Goal: Task Accomplishment & Management: Manage account settings

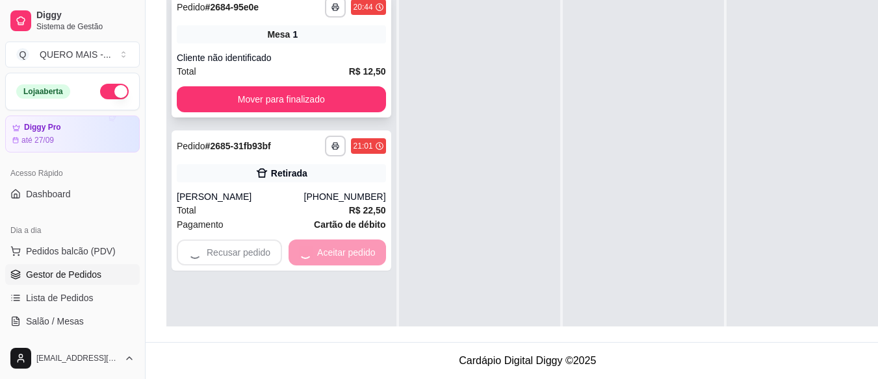
scroll to position [36, 0]
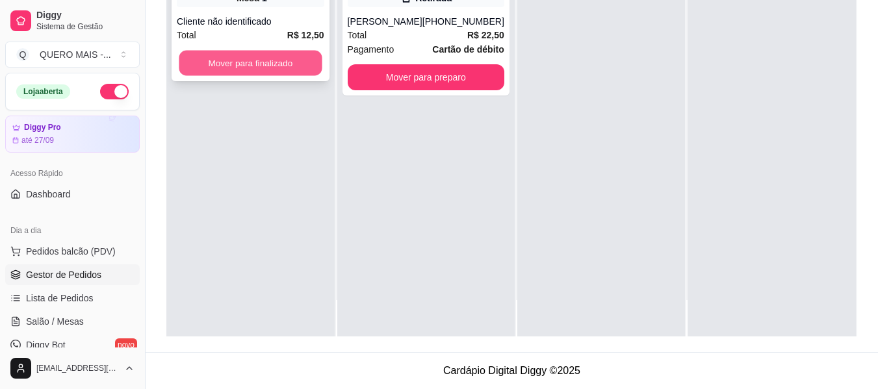
click at [296, 64] on button "Mover para finalizado" at bounding box center [250, 63] width 143 height 25
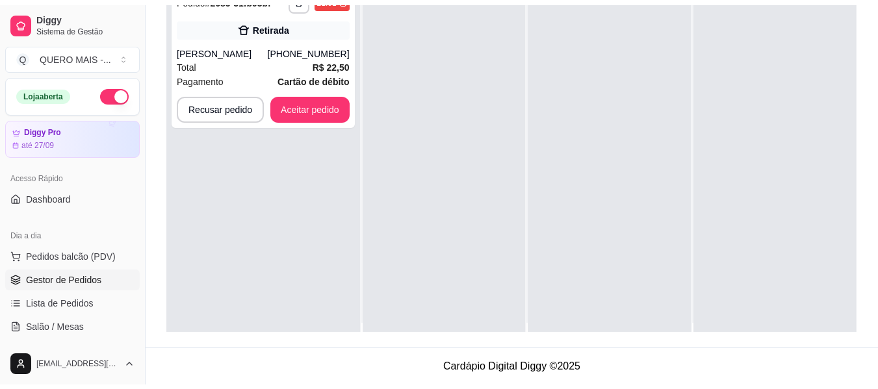
scroll to position [0, 0]
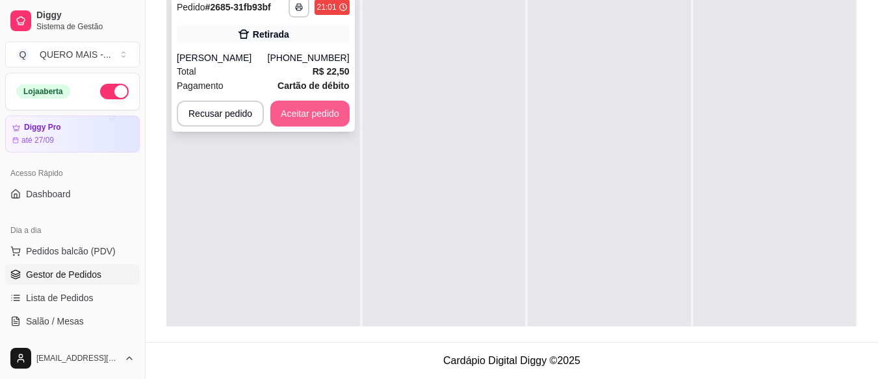
click at [310, 117] on button "Aceitar pedido" at bounding box center [309, 114] width 79 height 26
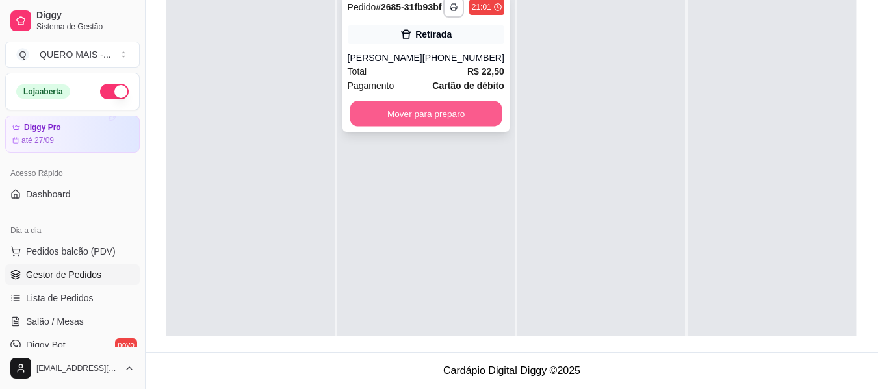
click at [433, 127] on button "Mover para preparo" at bounding box center [425, 113] width 152 height 25
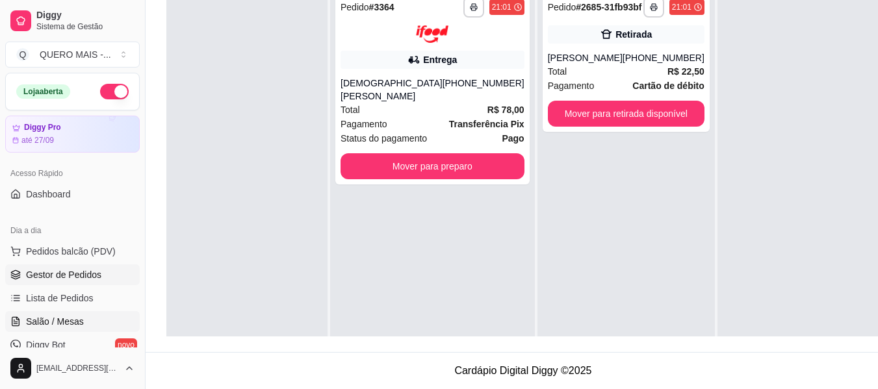
click at [73, 323] on span "Salão / Mesas" at bounding box center [55, 321] width 58 height 13
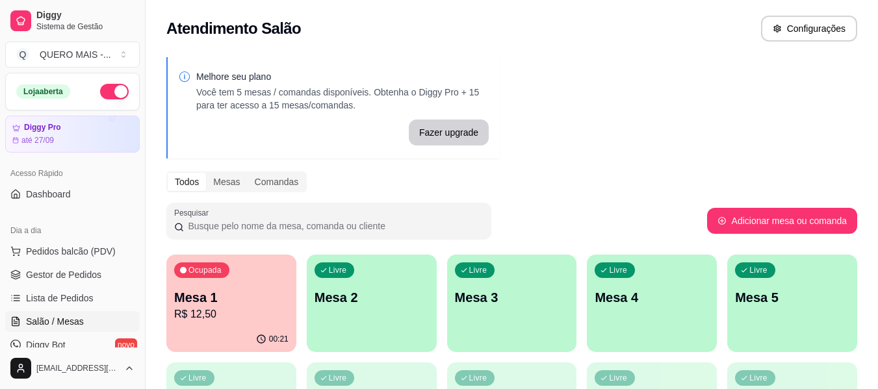
click at [198, 303] on p "Mesa 1" at bounding box center [231, 297] width 114 height 18
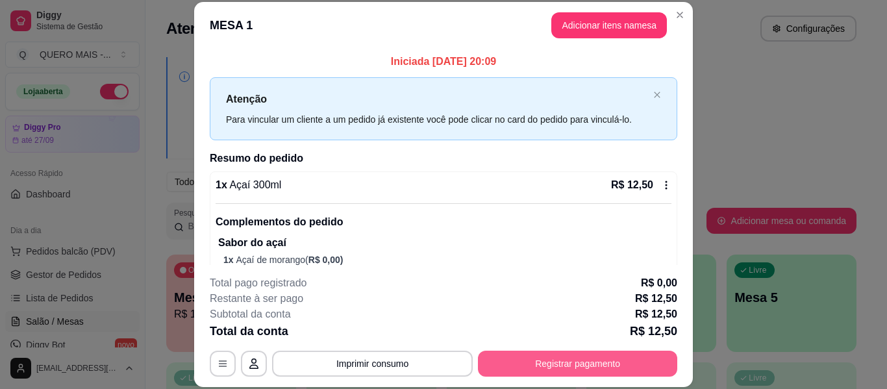
click at [541, 360] on button "Registrar pagamento" at bounding box center [577, 364] width 199 height 26
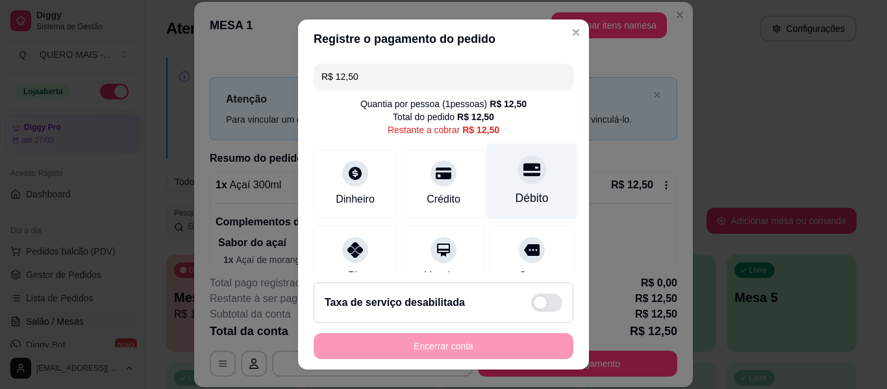
click at [518, 180] on div at bounding box center [532, 169] width 29 height 29
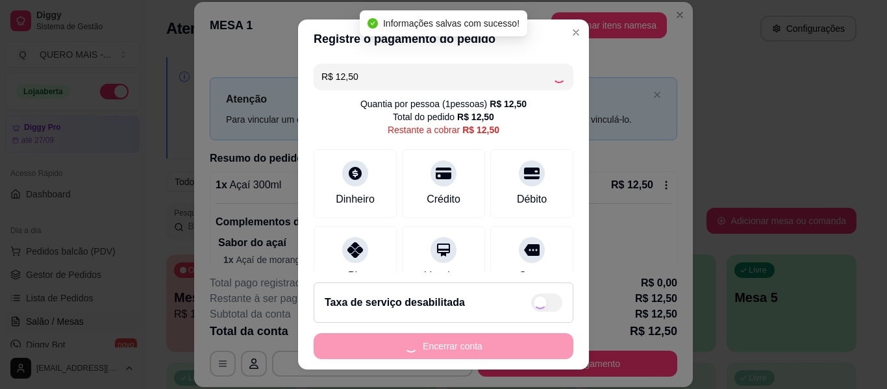
type input "R$ 0,00"
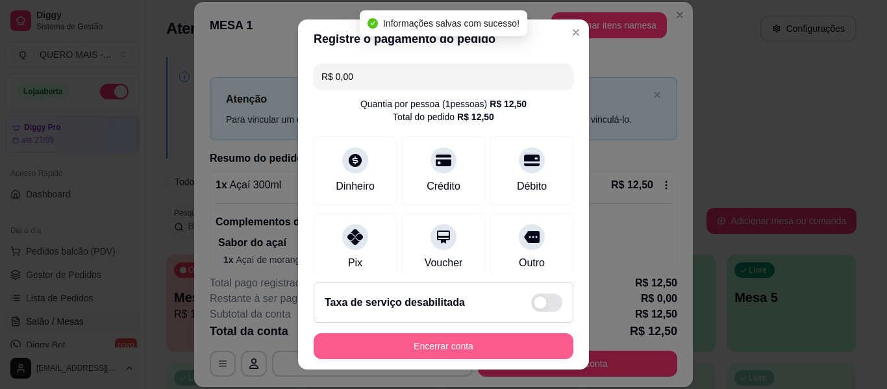
click at [461, 338] on button "Encerrar conta" at bounding box center [444, 346] width 260 height 26
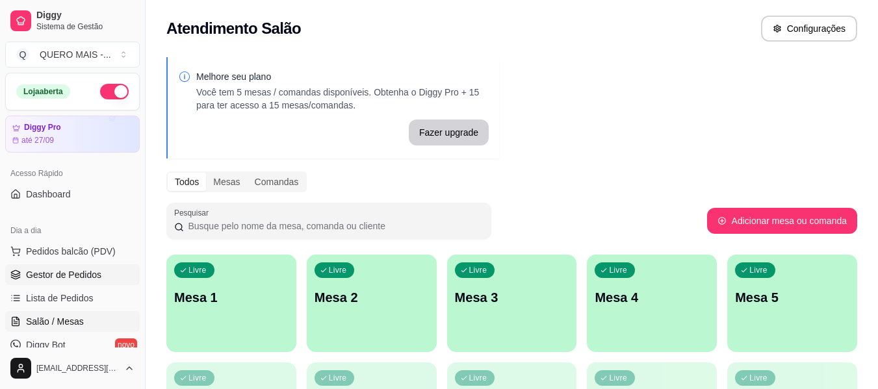
drag, startPoint x: 47, startPoint y: 270, endPoint x: 81, endPoint y: 278, distance: 34.8
click at [48, 270] on span "Gestor de Pedidos" at bounding box center [63, 274] width 75 height 13
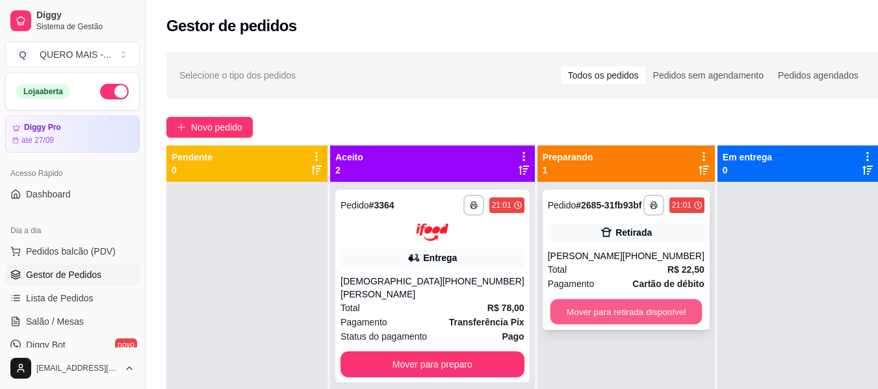
click at [596, 325] on button "Mover para retirada disponível" at bounding box center [626, 311] width 152 height 25
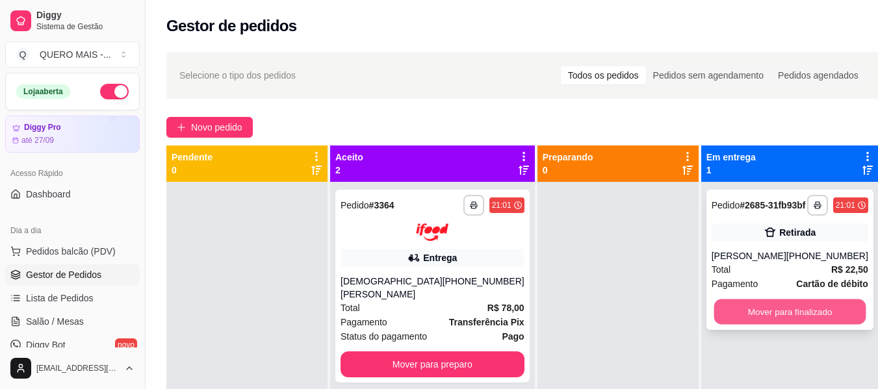
click at [752, 314] on button "Mover para finalizado" at bounding box center [789, 311] width 152 height 25
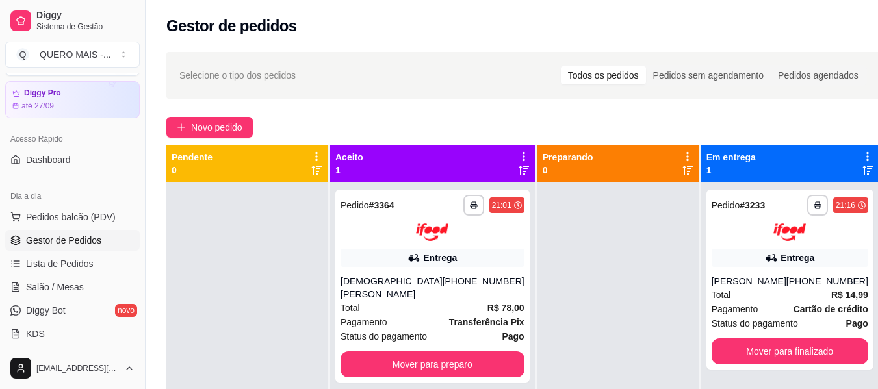
scroll to position [65, 0]
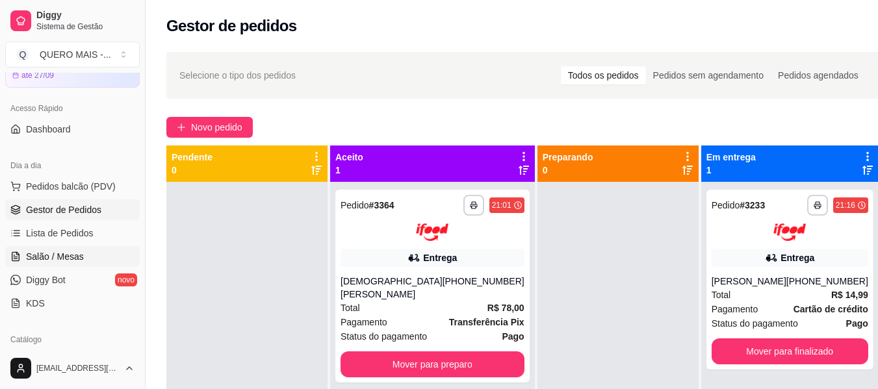
click at [68, 253] on span "Salão / Mesas" at bounding box center [55, 256] width 58 height 13
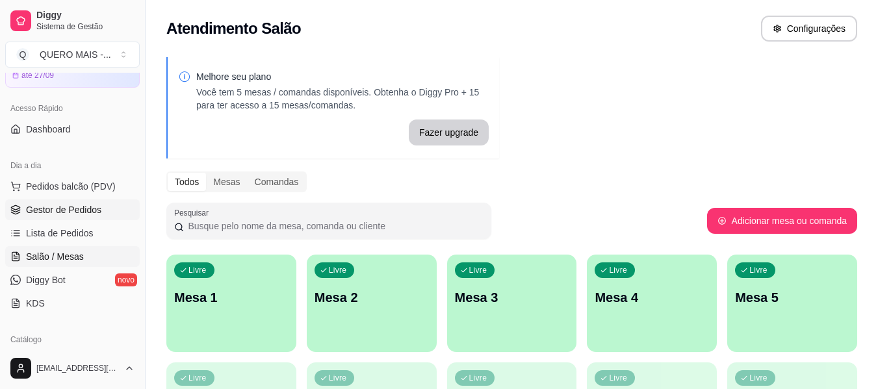
click at [47, 209] on span "Gestor de Pedidos" at bounding box center [63, 209] width 75 height 13
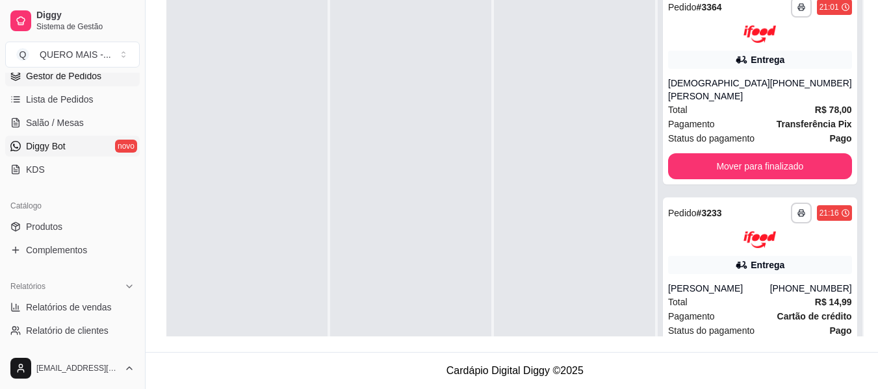
scroll to position [156, 0]
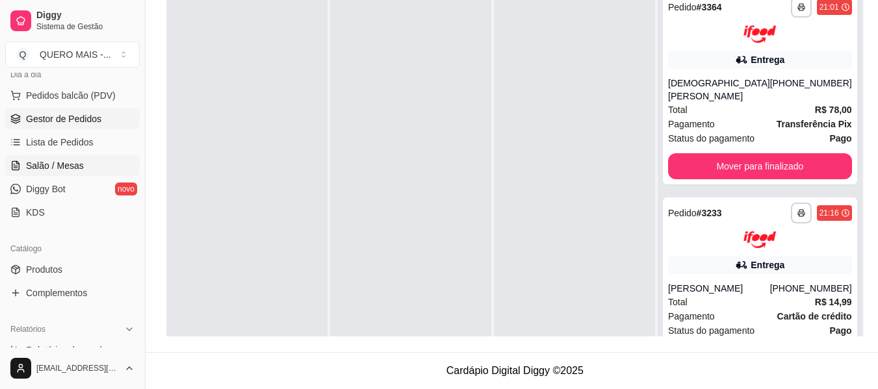
click at [71, 165] on span "Salão / Mesas" at bounding box center [55, 165] width 58 height 13
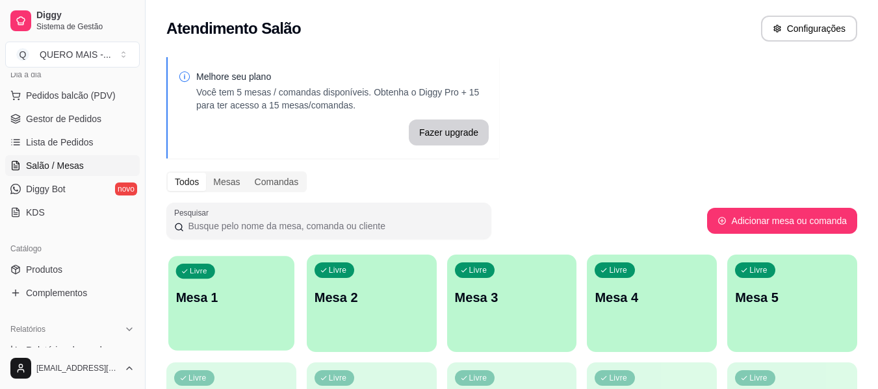
click at [288, 304] on div "Livre Mesa 1" at bounding box center [231, 295] width 126 height 79
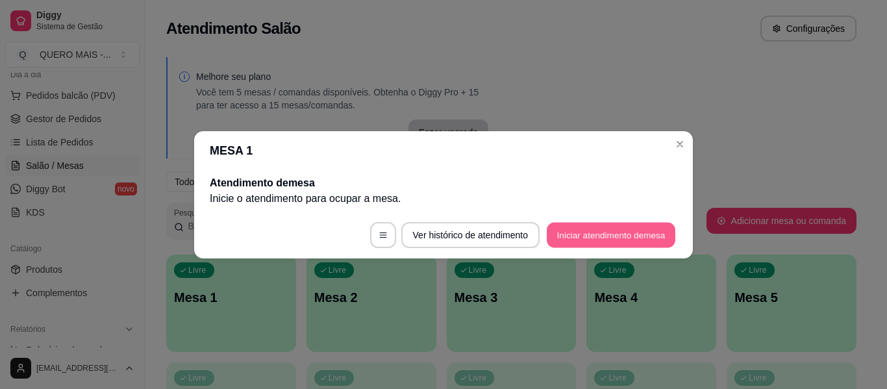
click at [554, 242] on button "Iniciar atendimento de mesa" at bounding box center [611, 234] width 129 height 25
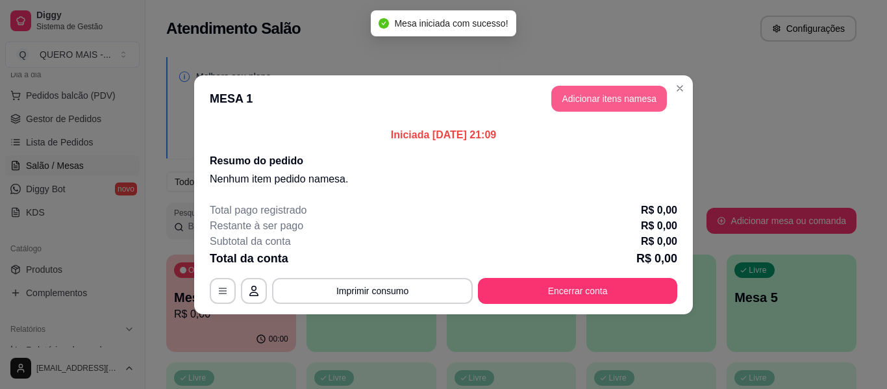
click at [620, 103] on button "Adicionar itens na mesa" at bounding box center [609, 99] width 116 height 26
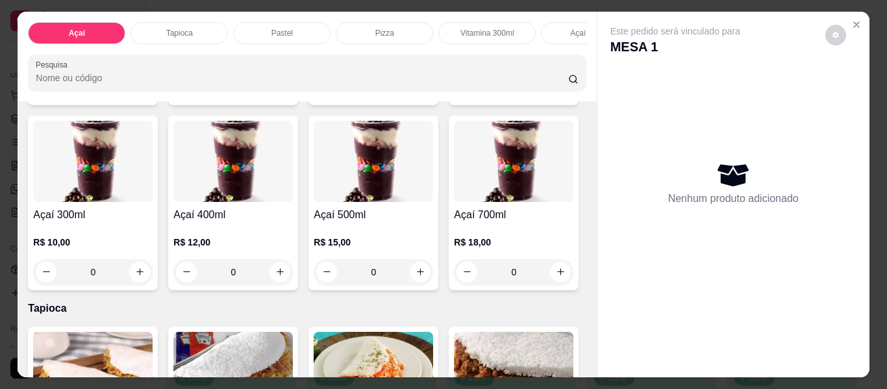
scroll to position [260, 0]
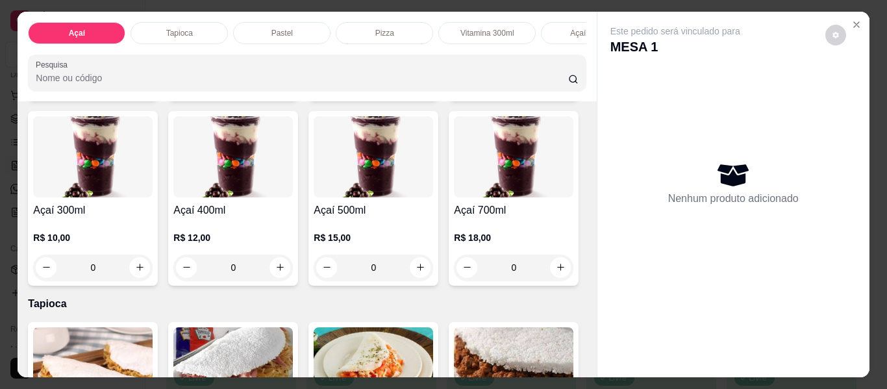
click at [293, 268] on div "0" at bounding box center [233, 268] width 120 height 26
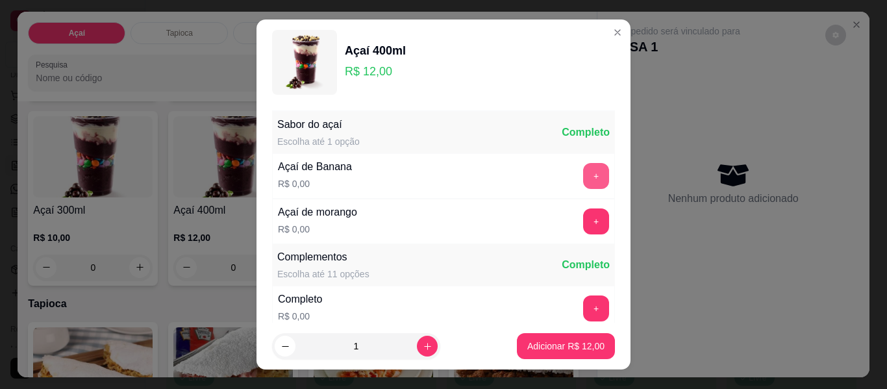
click at [583, 168] on button "+" at bounding box center [596, 176] width 26 height 26
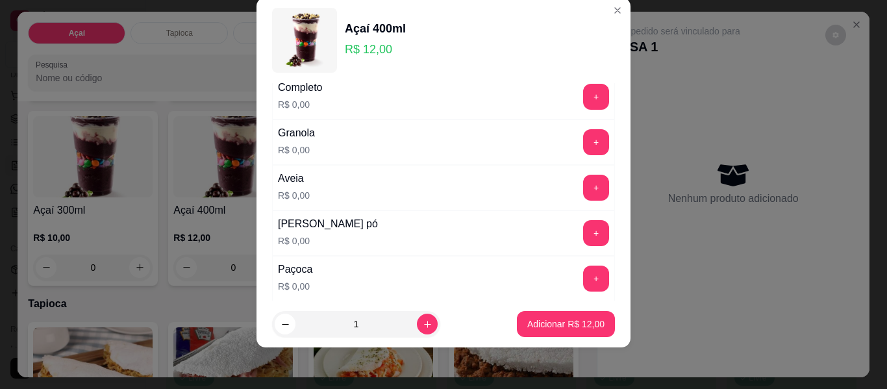
scroll to position [204, 0]
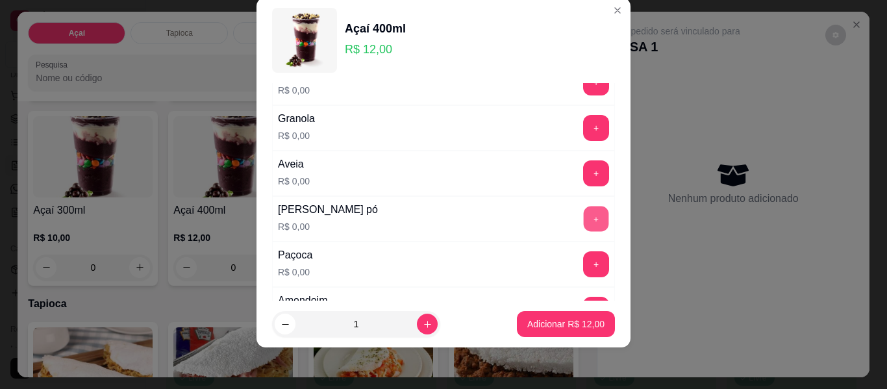
click at [584, 219] on button "+" at bounding box center [596, 219] width 25 height 25
click at [583, 264] on button "+" at bounding box center [596, 264] width 26 height 26
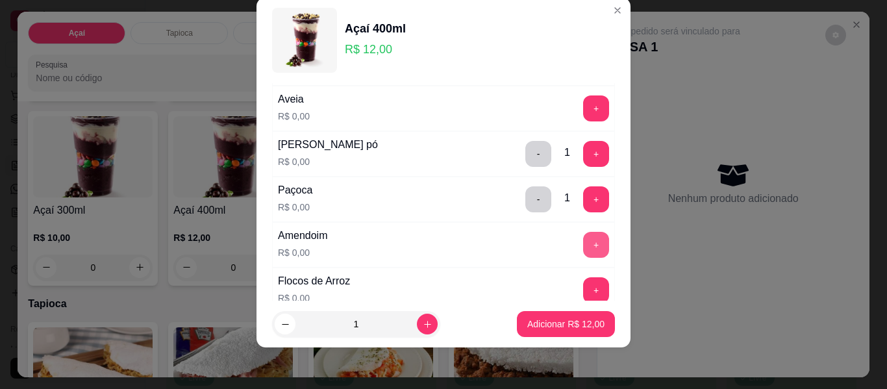
click at [583, 238] on button "+" at bounding box center [596, 245] width 26 height 26
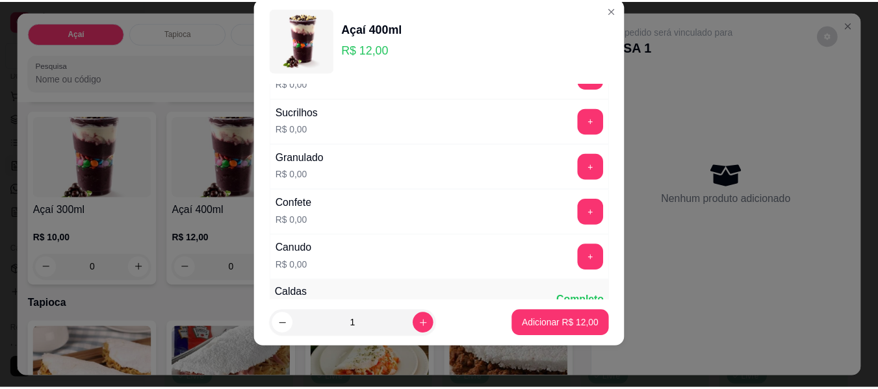
scroll to position [594, 0]
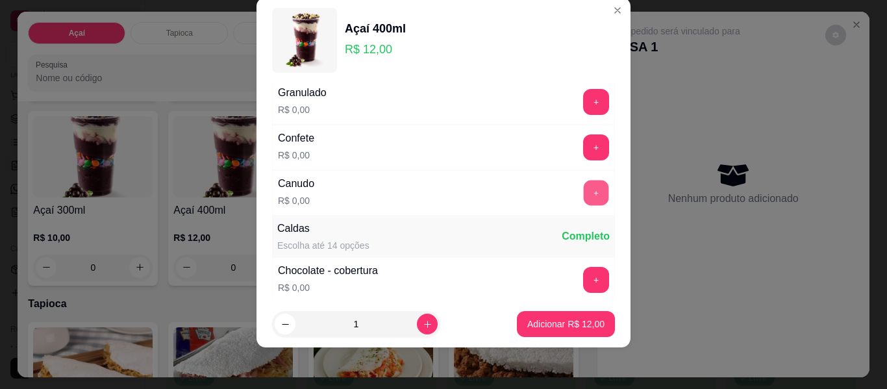
click at [584, 203] on button "+" at bounding box center [596, 193] width 25 height 25
click at [583, 279] on button "+" at bounding box center [596, 280] width 26 height 26
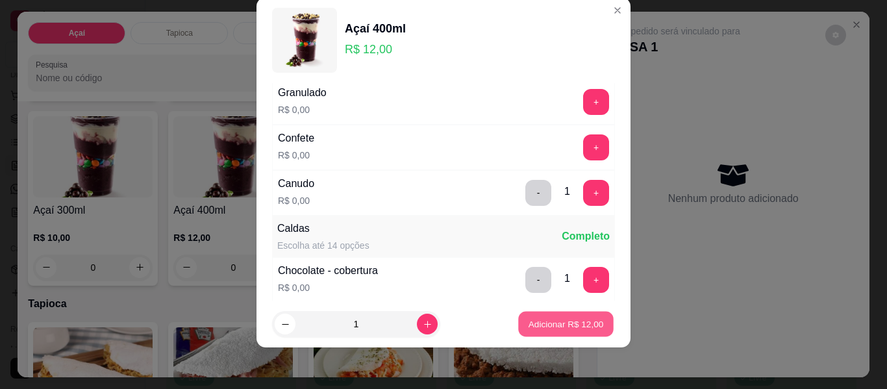
click at [568, 326] on p "Adicionar R$ 12,00" at bounding box center [566, 324] width 75 height 12
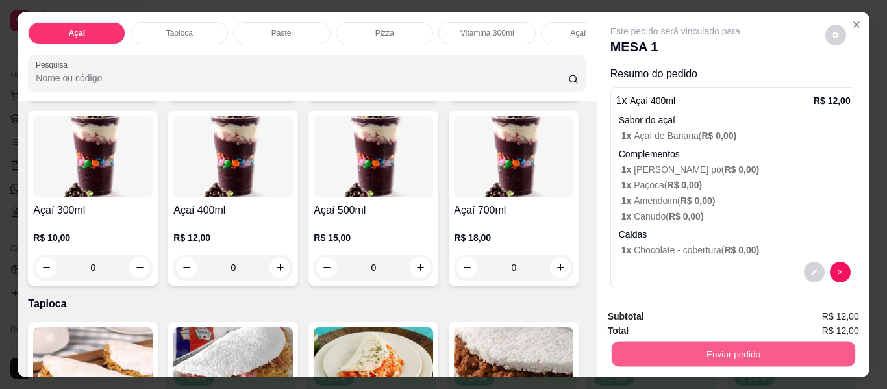
click at [711, 352] on button "Enviar pedido" at bounding box center [733, 354] width 244 height 25
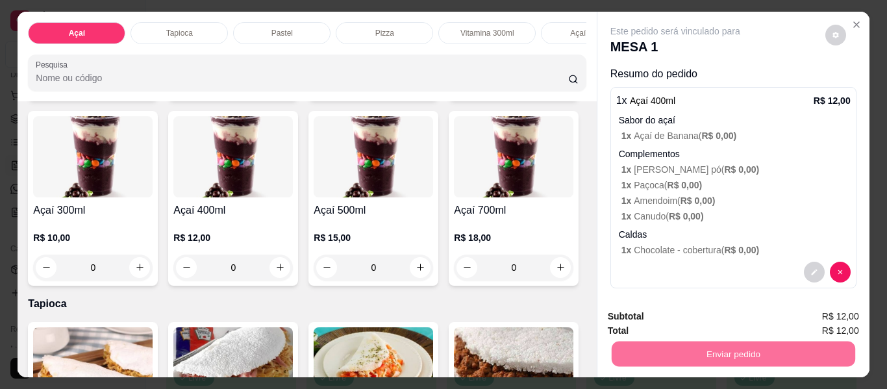
click at [832, 316] on button "Enviar pedido" at bounding box center [825, 317] width 73 height 25
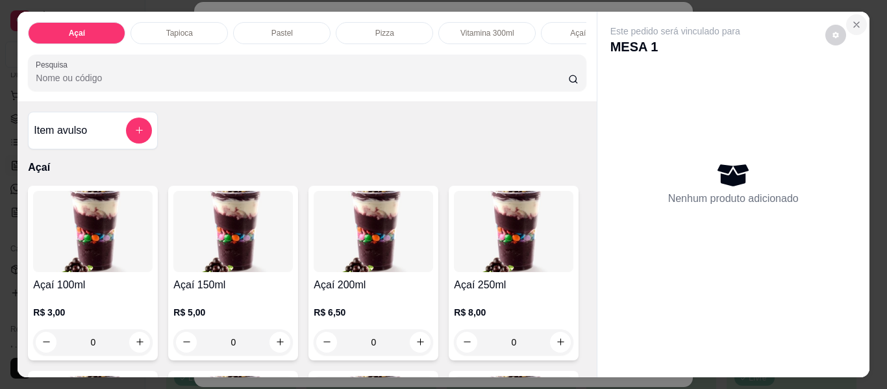
click at [854, 22] on icon "Close" at bounding box center [856, 24] width 5 height 5
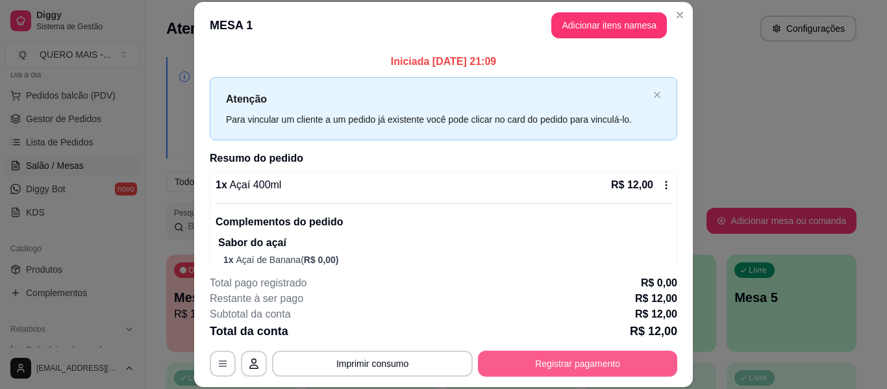
click at [505, 367] on button "Registrar pagamento" at bounding box center [577, 364] width 199 height 26
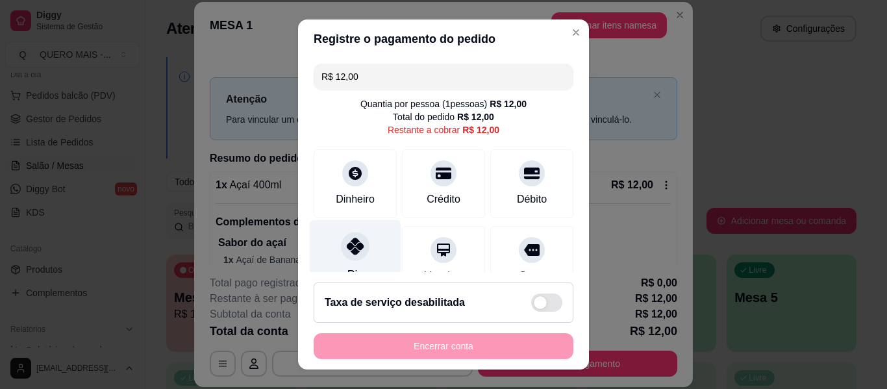
click at [349, 246] on icon at bounding box center [355, 246] width 17 height 17
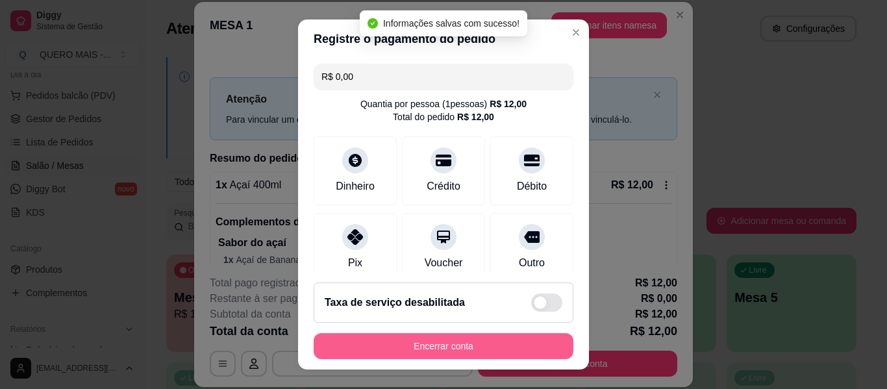
type input "R$ 0,00"
click at [397, 344] on button "Encerrar conta" at bounding box center [444, 346] width 260 height 26
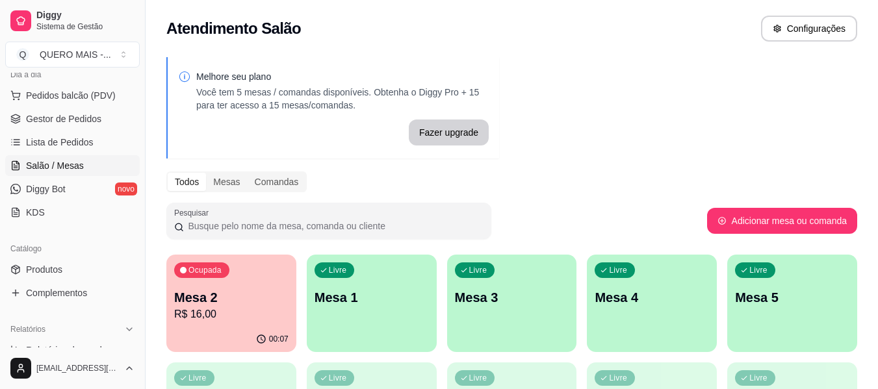
click at [187, 341] on div "00:07" at bounding box center [231, 339] width 130 height 25
click at [71, 119] on span "Gestor de Pedidos" at bounding box center [63, 118] width 75 height 13
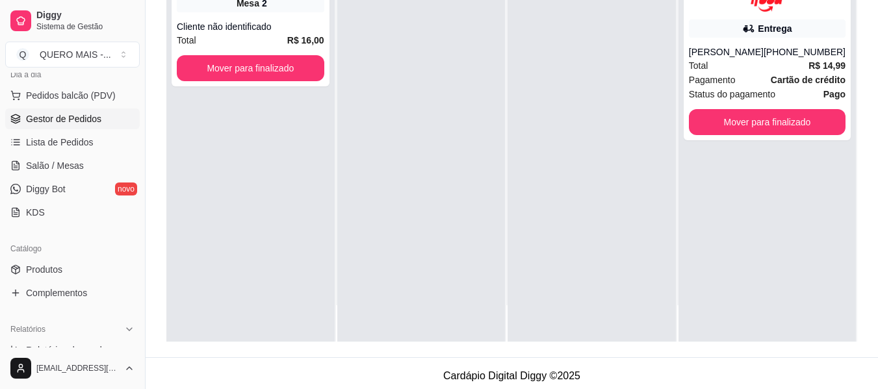
scroll to position [198, 0]
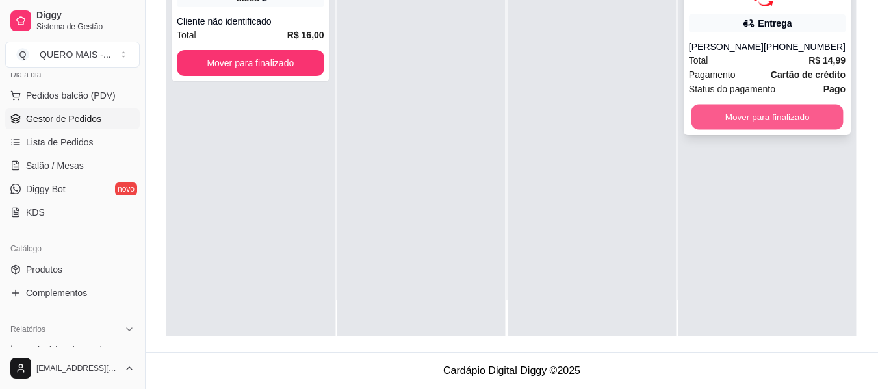
click at [781, 123] on button "Mover para finalizado" at bounding box center [766, 116] width 152 height 25
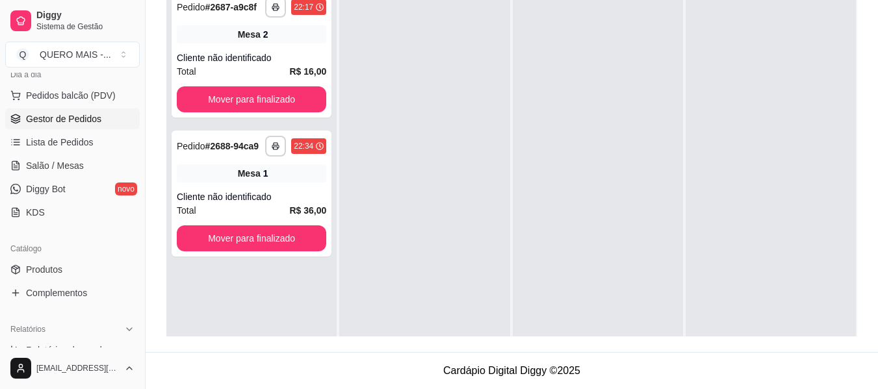
scroll to position [0, 0]
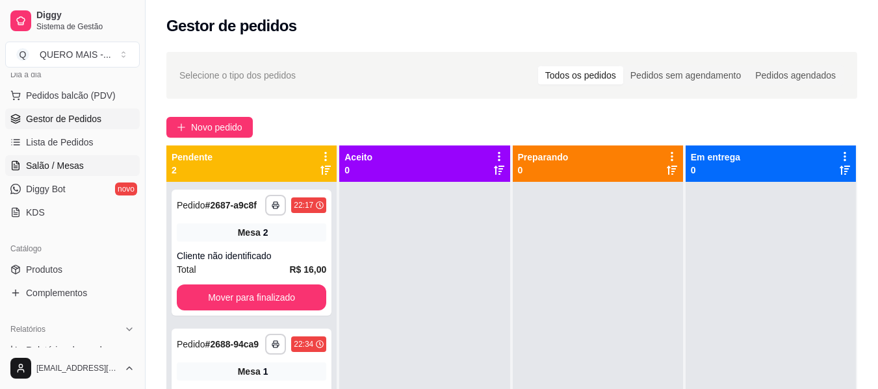
click at [70, 162] on span "Salão / Mesas" at bounding box center [55, 165] width 58 height 13
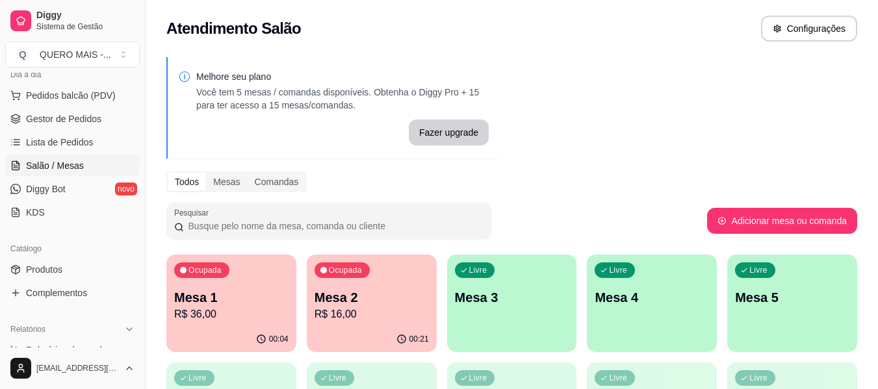
click at [380, 329] on div "00:21" at bounding box center [372, 339] width 130 height 25
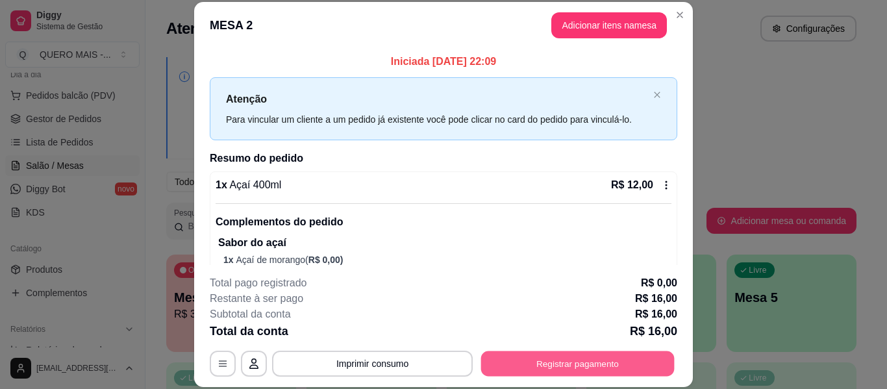
click at [589, 357] on button "Registrar pagamento" at bounding box center [578, 363] width 194 height 25
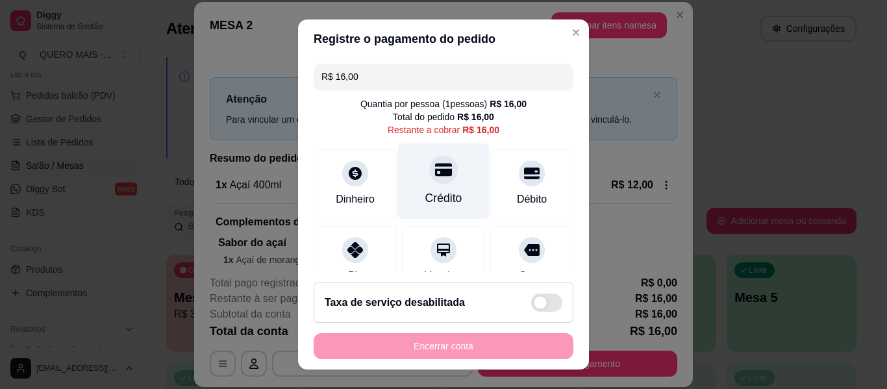
click at [435, 177] on icon at bounding box center [443, 169] width 17 height 17
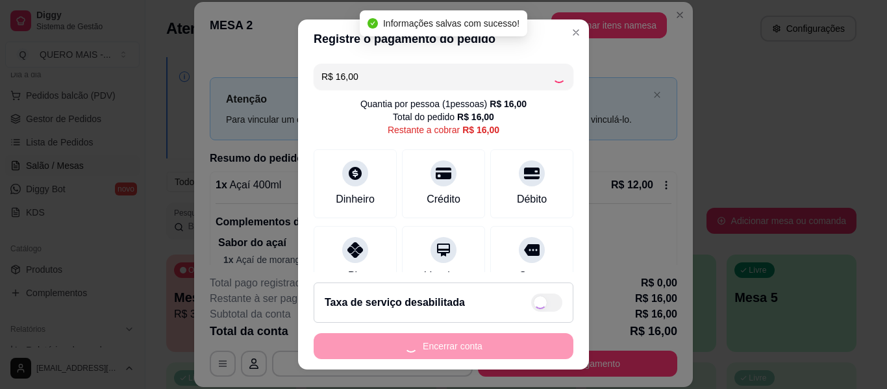
type input "R$ 0,00"
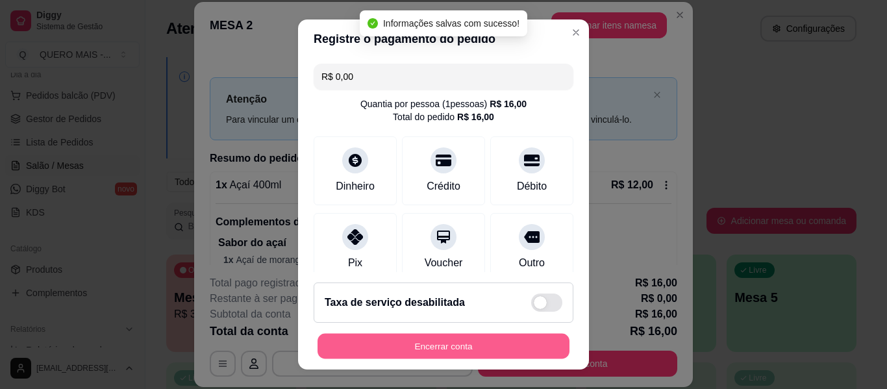
click at [435, 348] on button "Encerrar conta" at bounding box center [444, 346] width 252 height 25
